Goal: Information Seeking & Learning: Learn about a topic

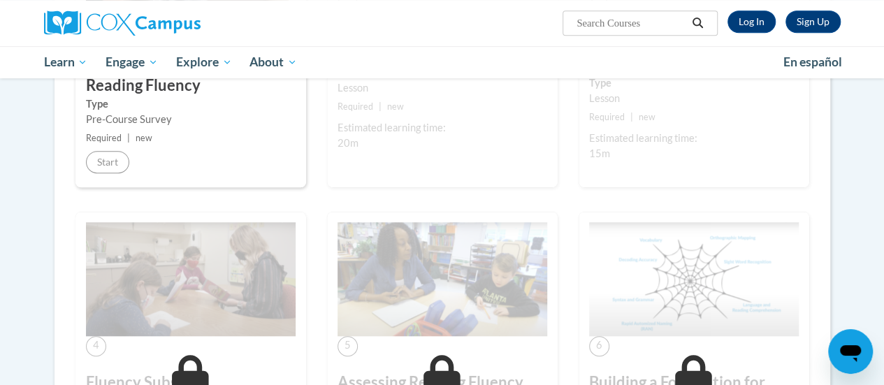
scroll to position [449, 0]
click at [753, 23] on link "Log In" at bounding box center [751, 21] width 48 height 22
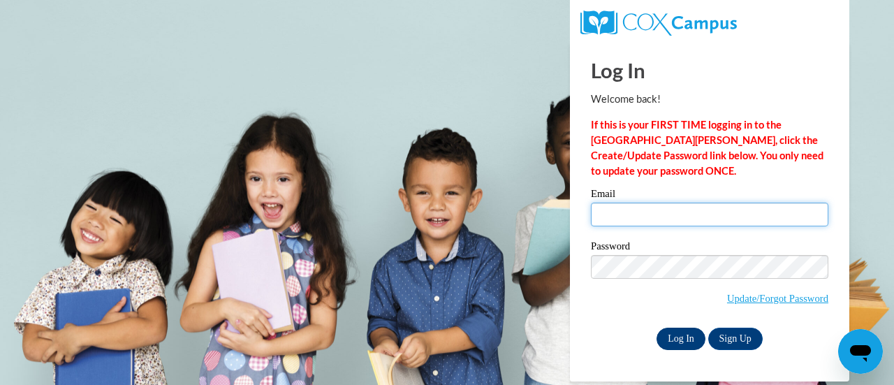
type input "podekri@sdmfschools.org"
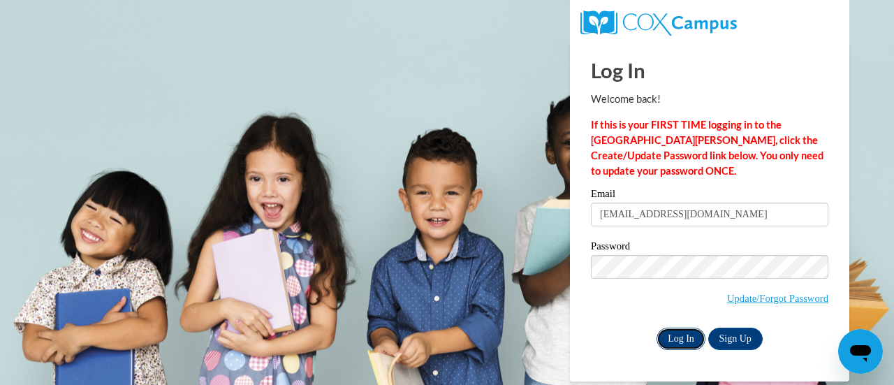
click at [668, 340] on input "Log In" at bounding box center [681, 339] width 49 height 22
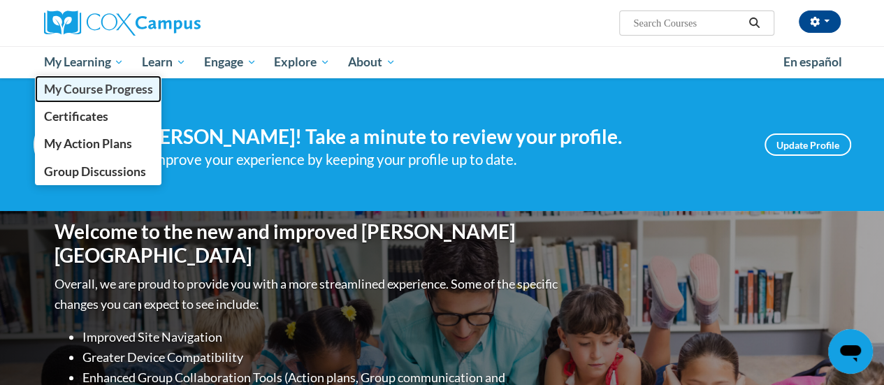
click at [98, 95] on span "My Course Progress" at bounding box center [97, 89] width 109 height 15
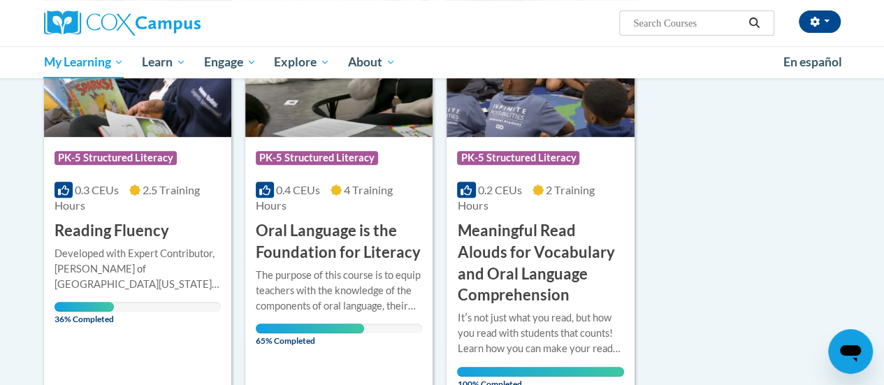
scroll to position [259, 0]
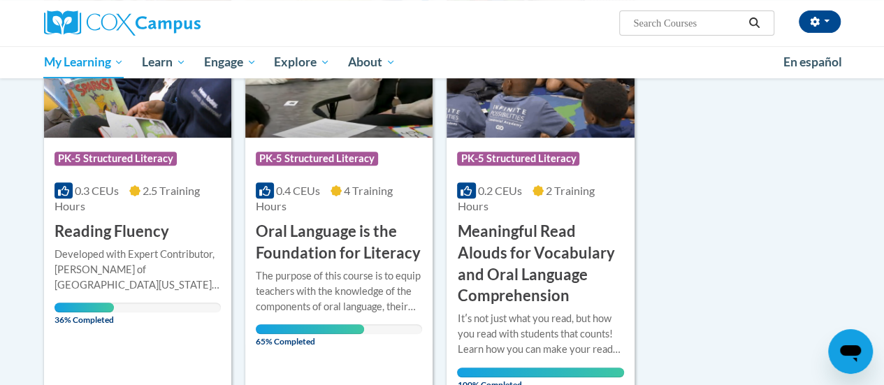
click at [284, 128] on img at bounding box center [338, 66] width 187 height 143
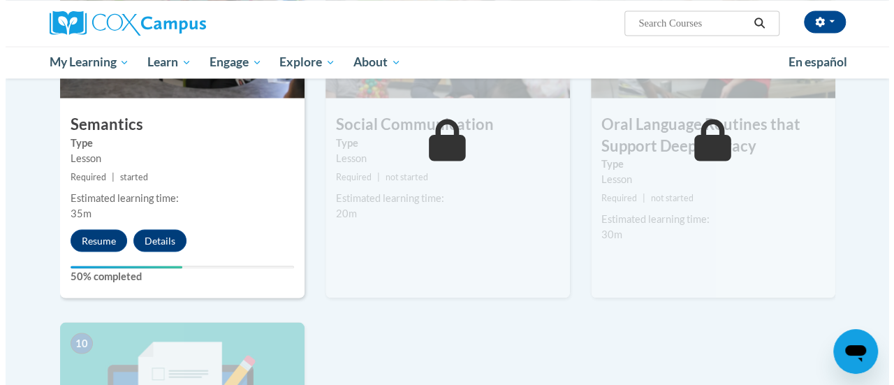
scroll to position [1235, 0]
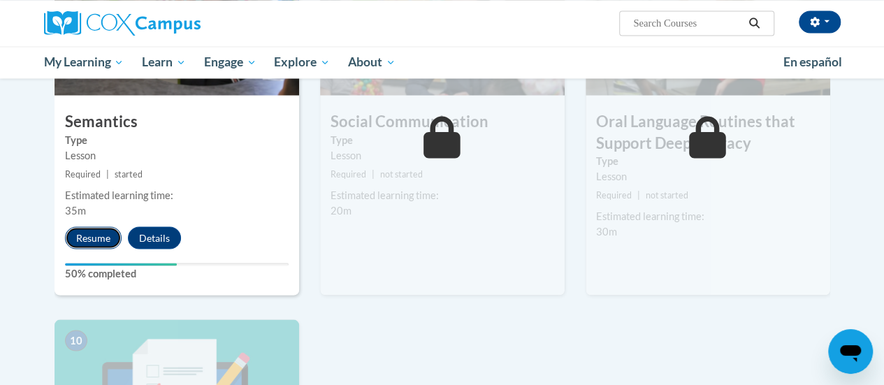
click at [96, 226] on button "Resume" at bounding box center [93, 237] width 57 height 22
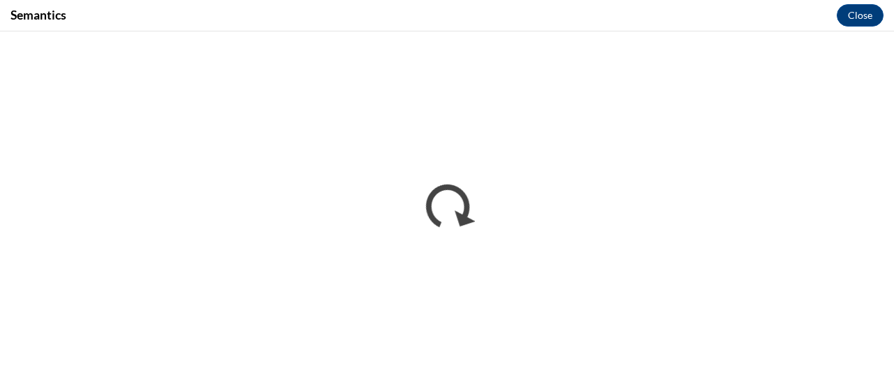
scroll to position [0, 0]
